Goal: Find specific page/section: Find specific page/section

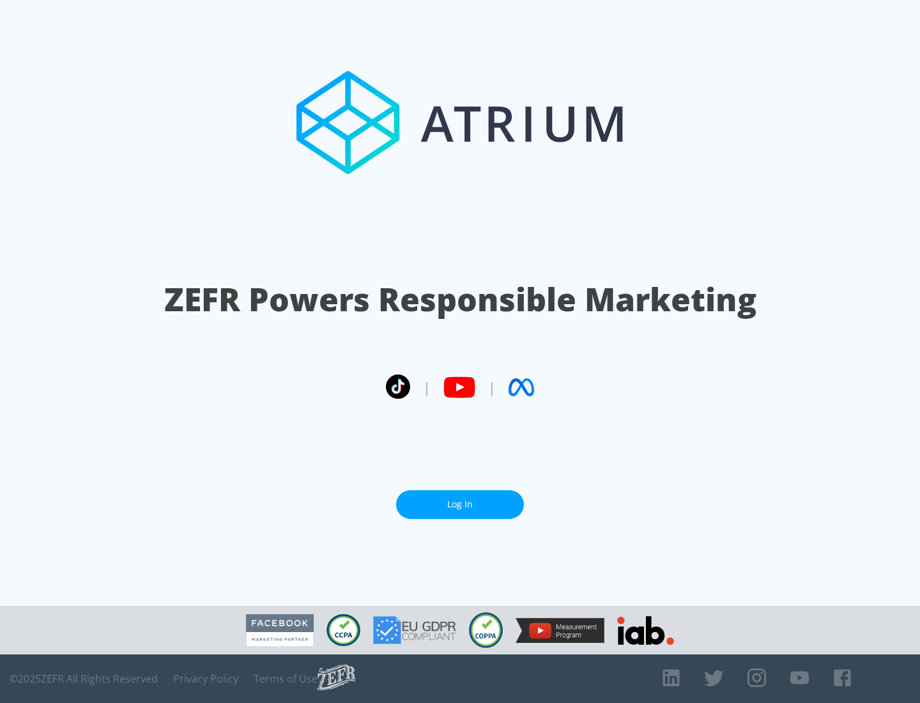
click at [460, 499] on link "Log In" at bounding box center [460, 504] width 128 height 29
